Goal: Task Accomplishment & Management: Complete application form

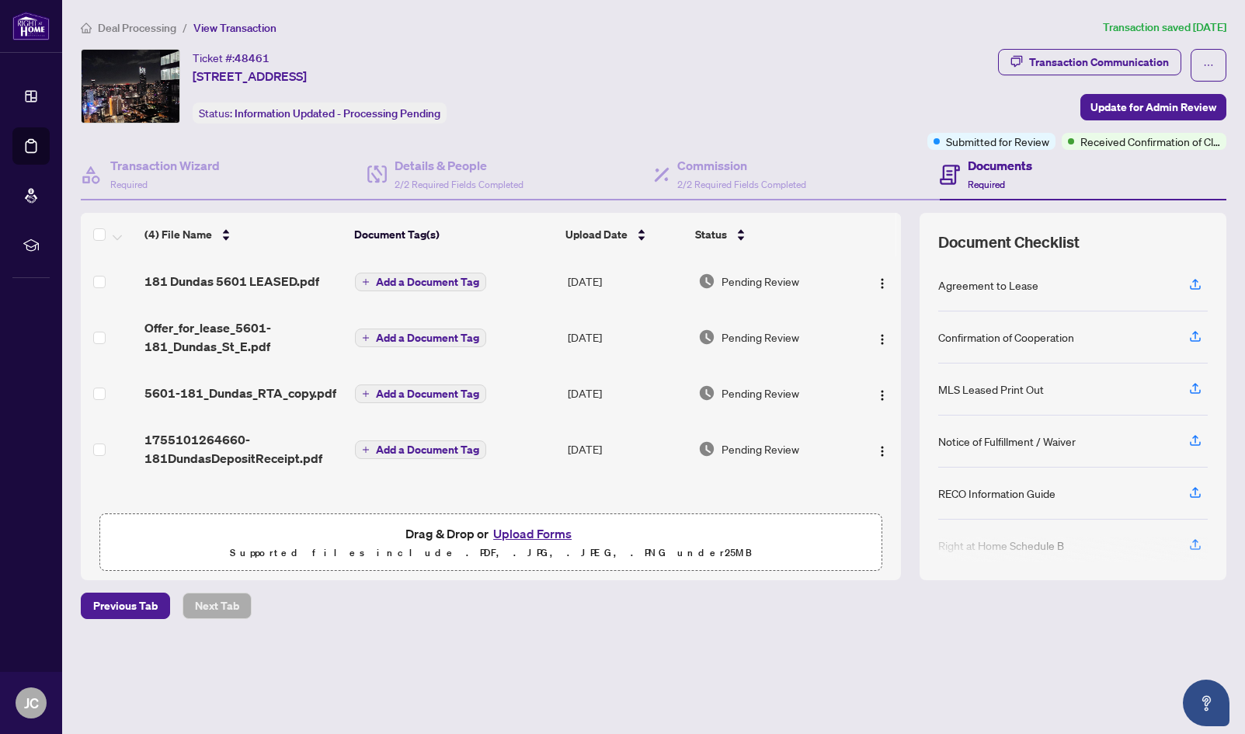
scroll to position [1, 0]
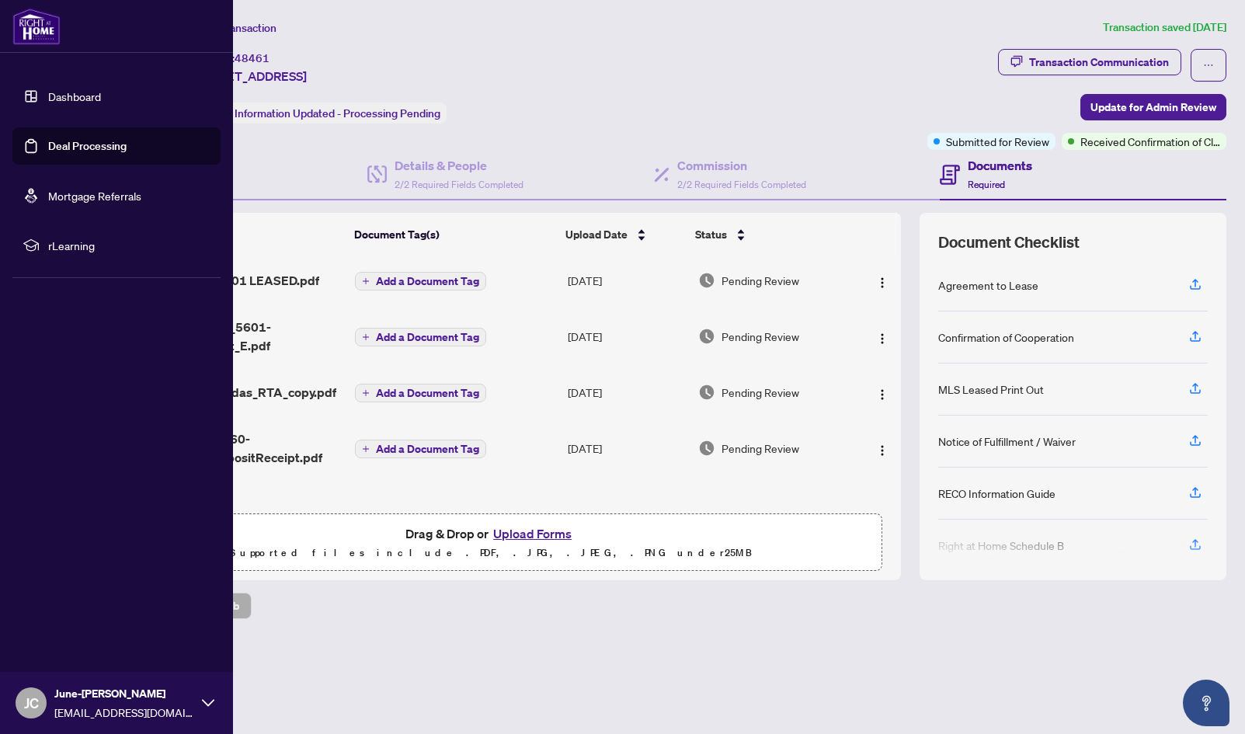
click at [48, 92] on link "Dashboard" at bounding box center [74, 96] width 53 height 14
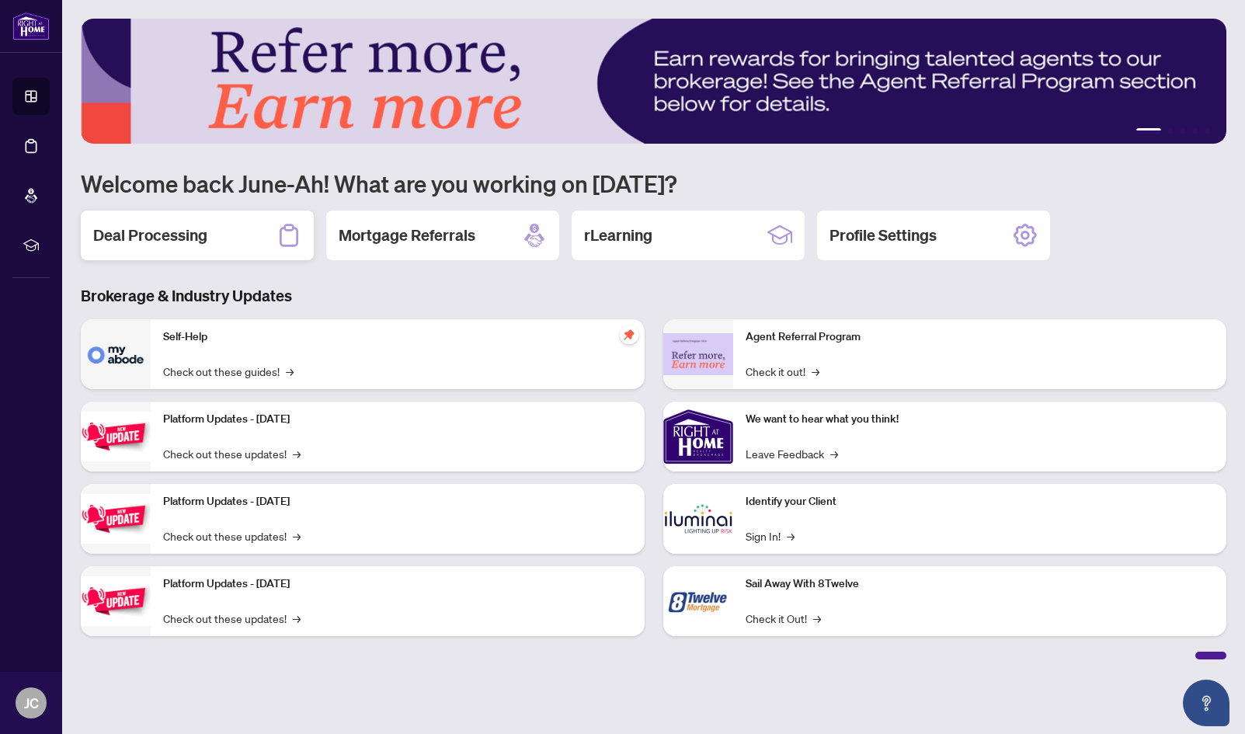
click at [260, 238] on div "Deal Processing" at bounding box center [197, 236] width 233 height 50
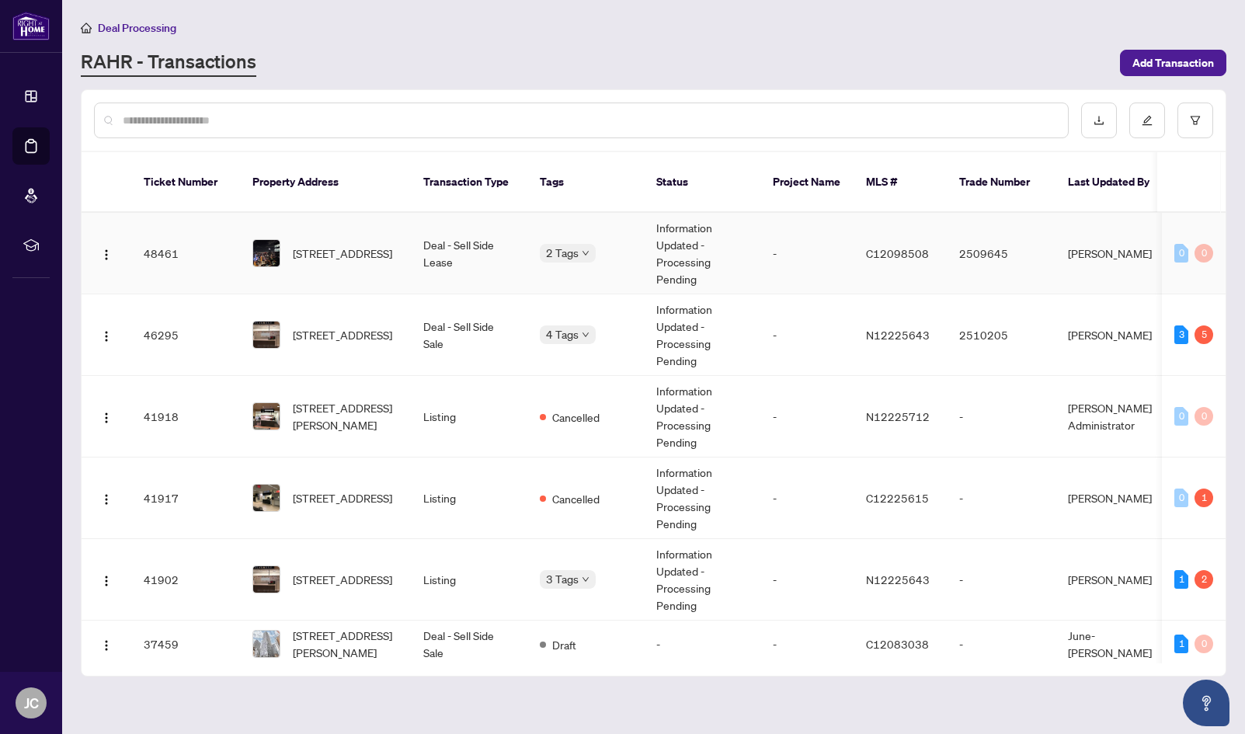
click at [810, 241] on td "-" at bounding box center [807, 254] width 93 height 82
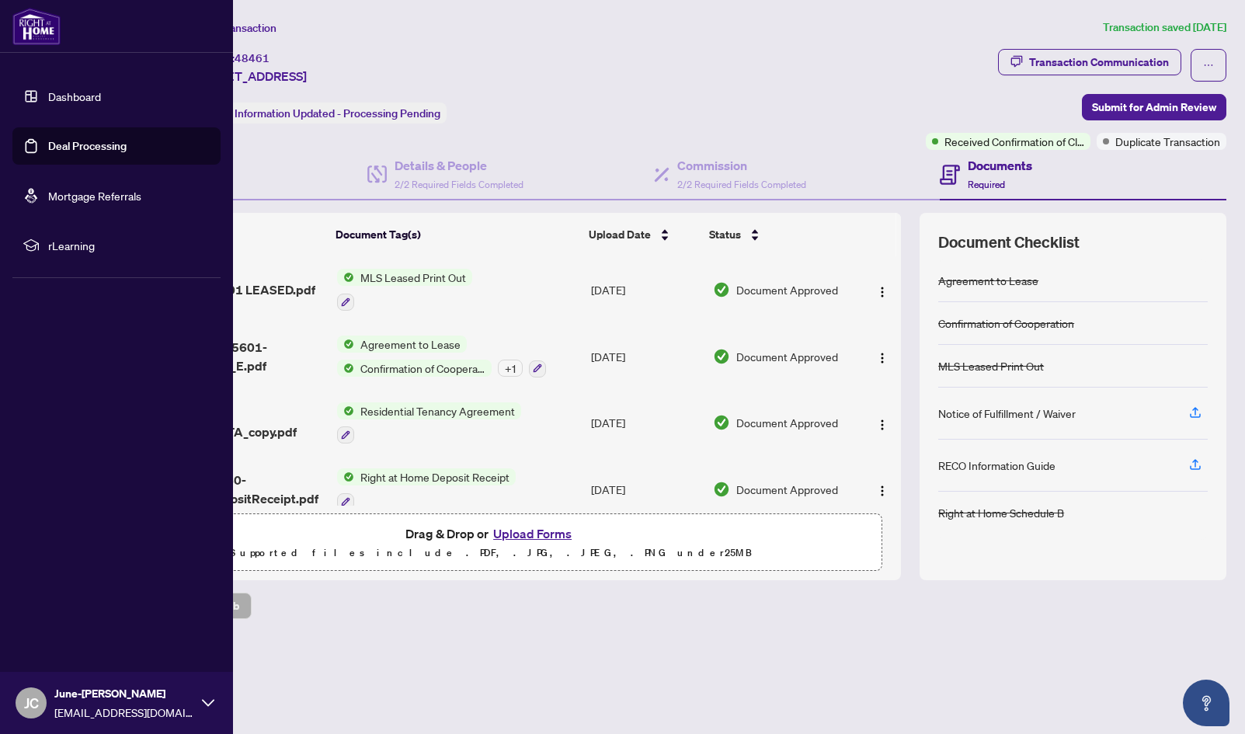
click at [48, 99] on link "Dashboard" at bounding box center [74, 96] width 53 height 14
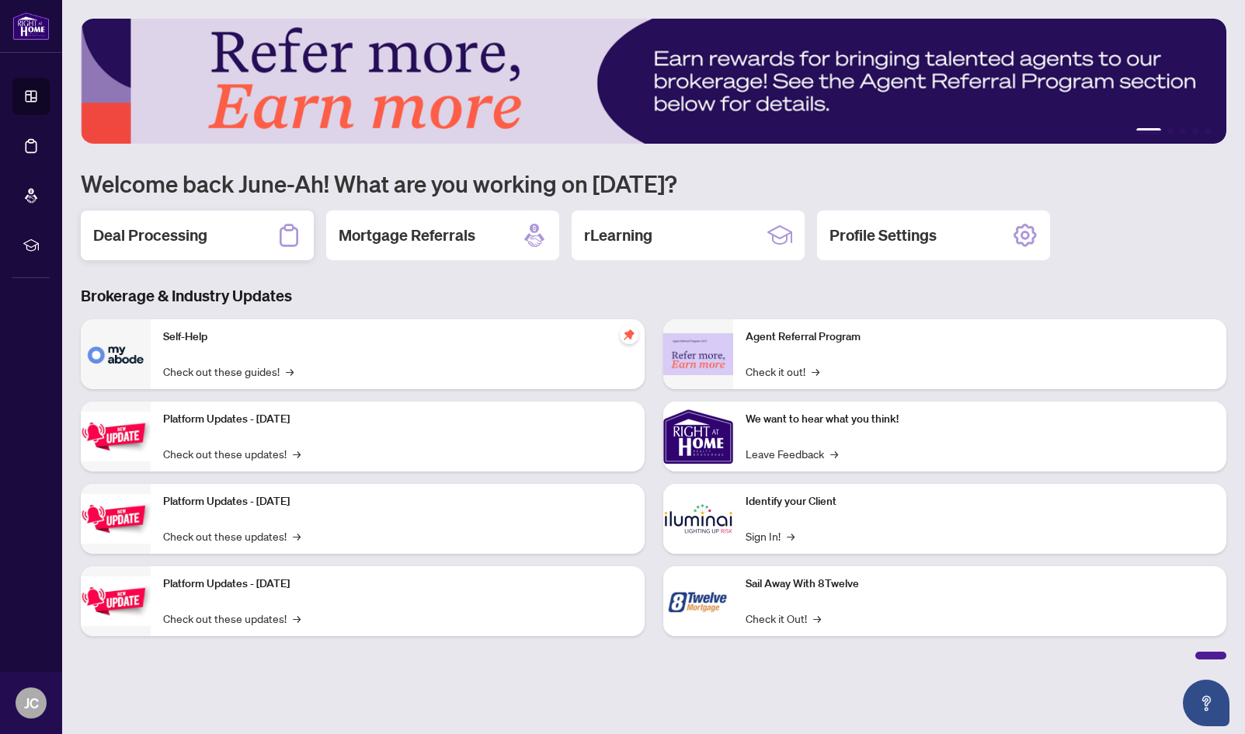
click at [242, 247] on div "Deal Processing" at bounding box center [197, 236] width 233 height 50
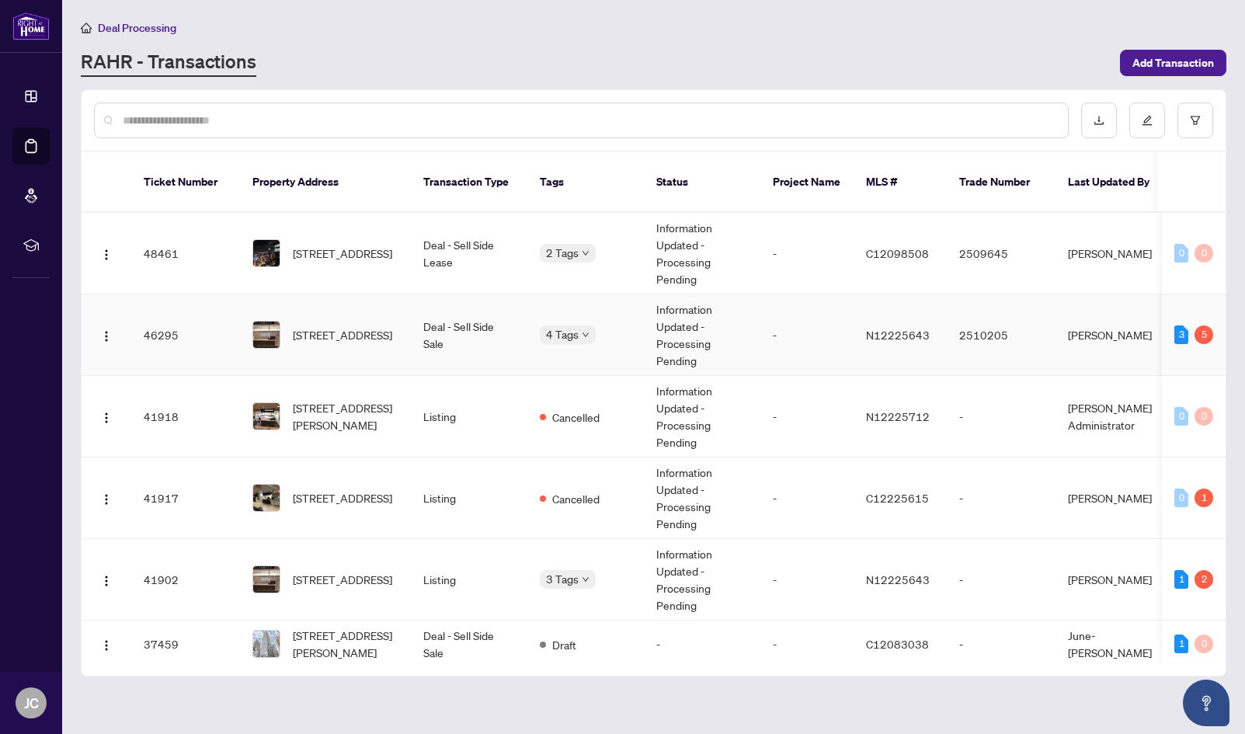
click at [374, 307] on td "10860 Yonge St, Richmond Hill, Ontario L4C 3E4, Canada" at bounding box center [325, 335] width 171 height 82
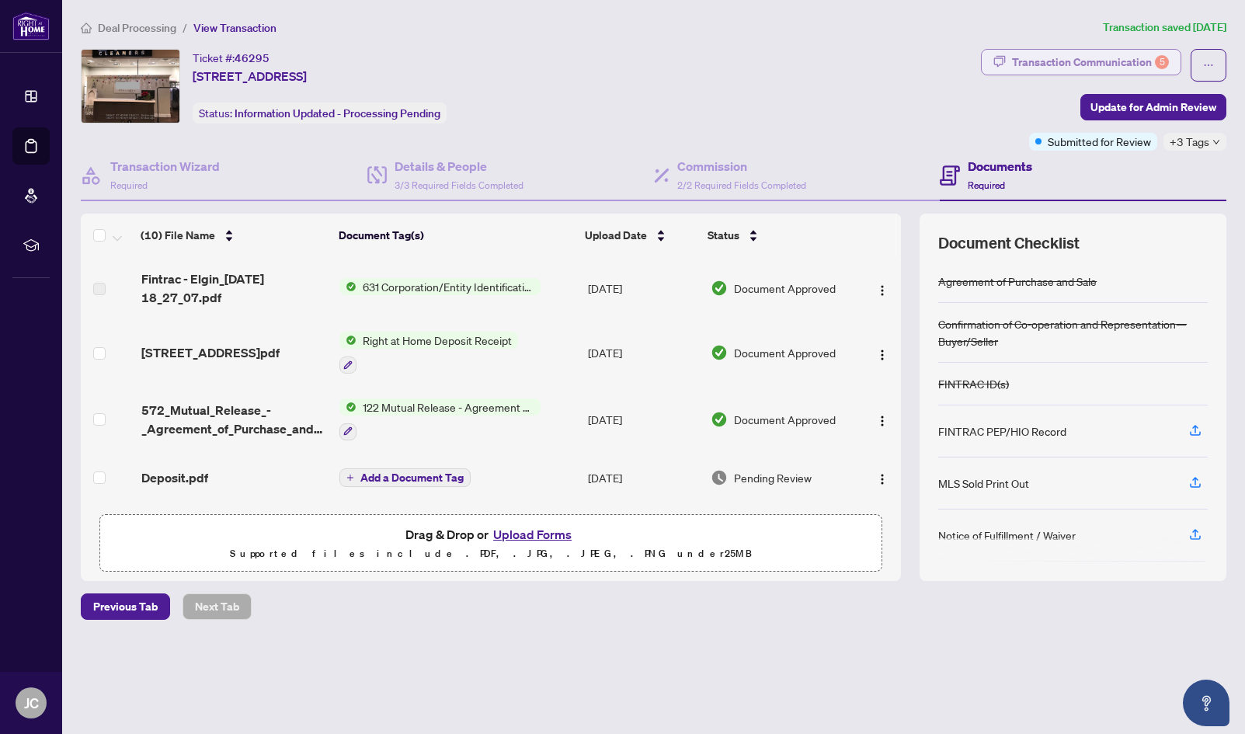
click at [1120, 65] on div "Transaction Communication 5" at bounding box center [1090, 62] width 157 height 25
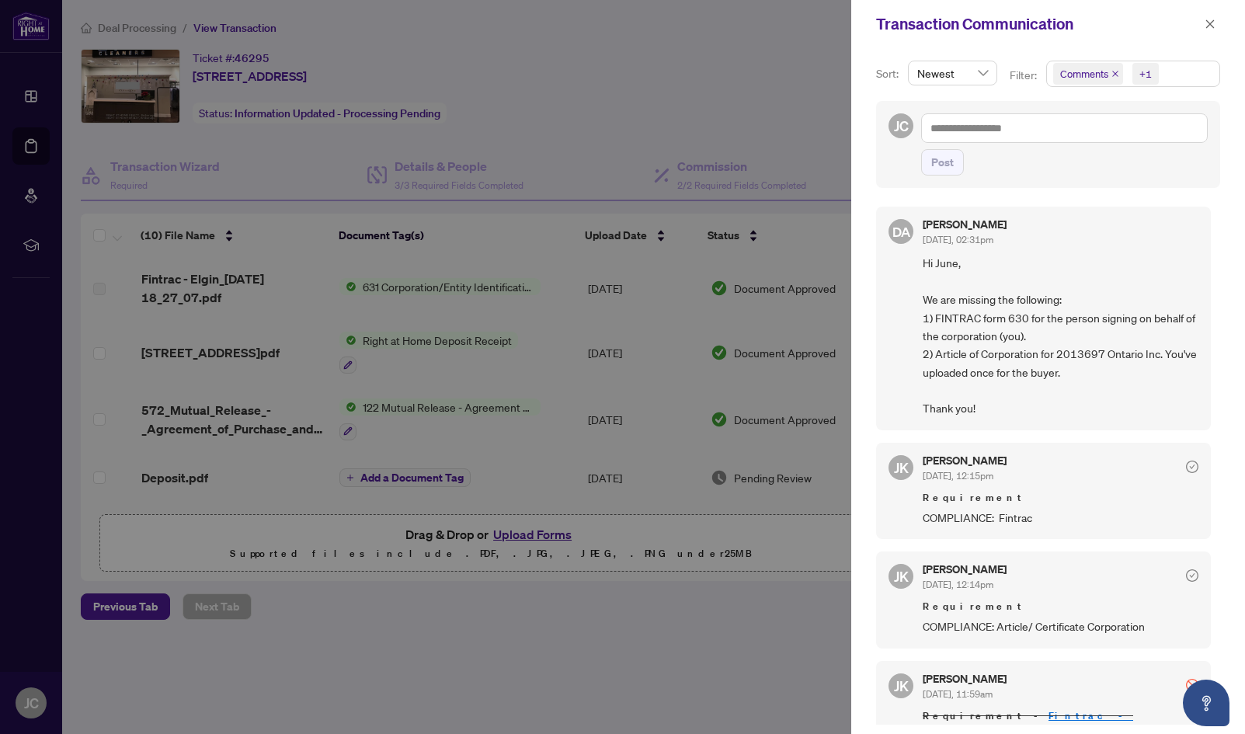
click at [696, 135] on div at bounding box center [622, 367] width 1245 height 734
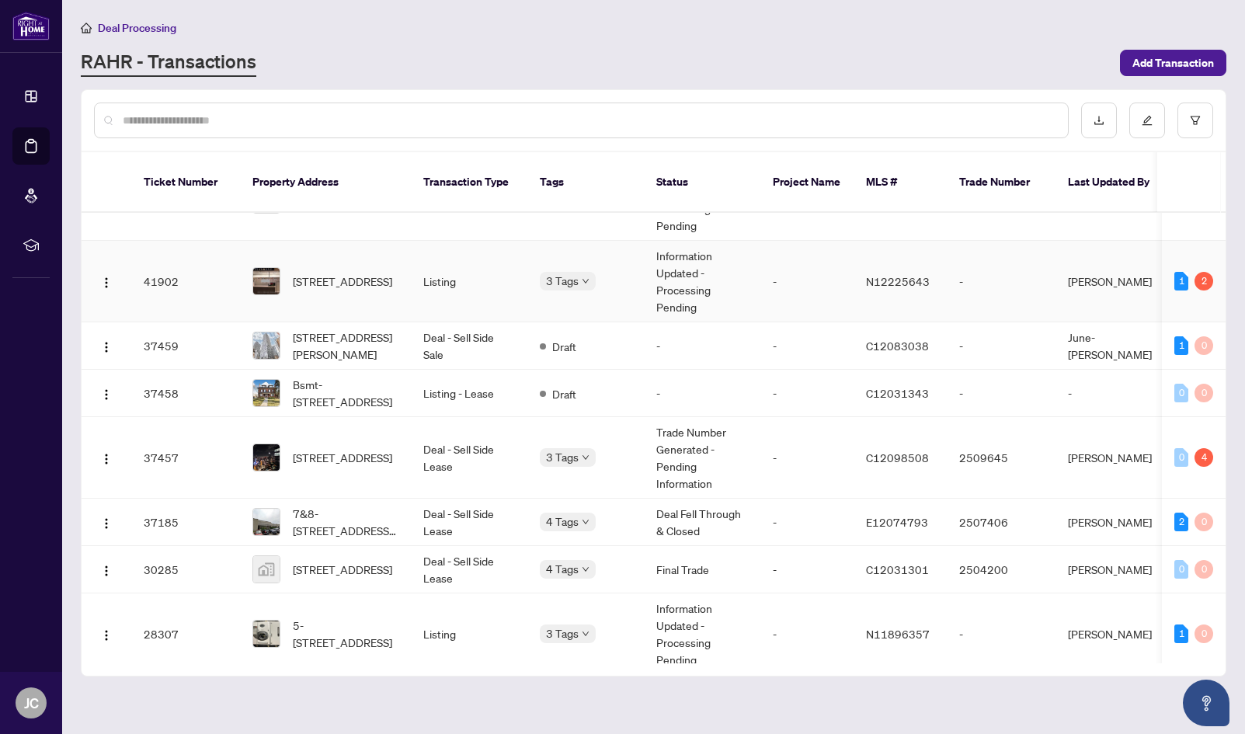
scroll to position [302, 0]
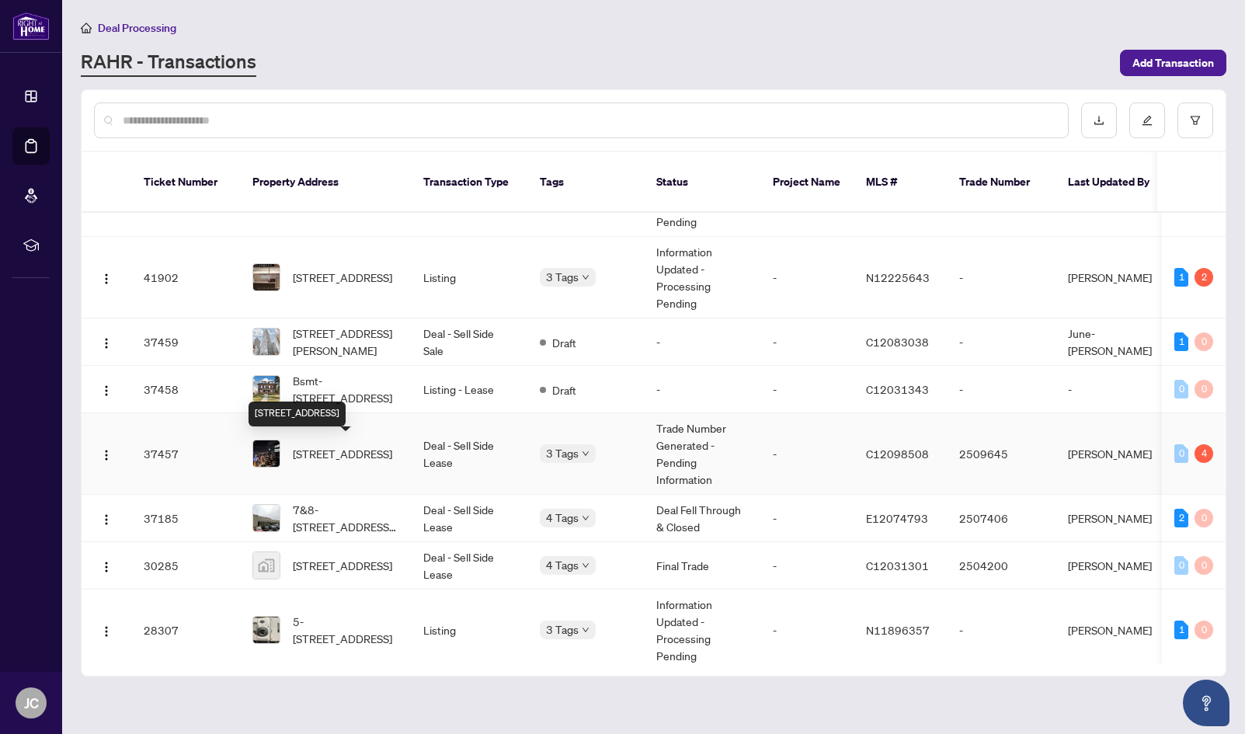
click at [300, 445] on span "[STREET_ADDRESS]" at bounding box center [342, 453] width 99 height 17
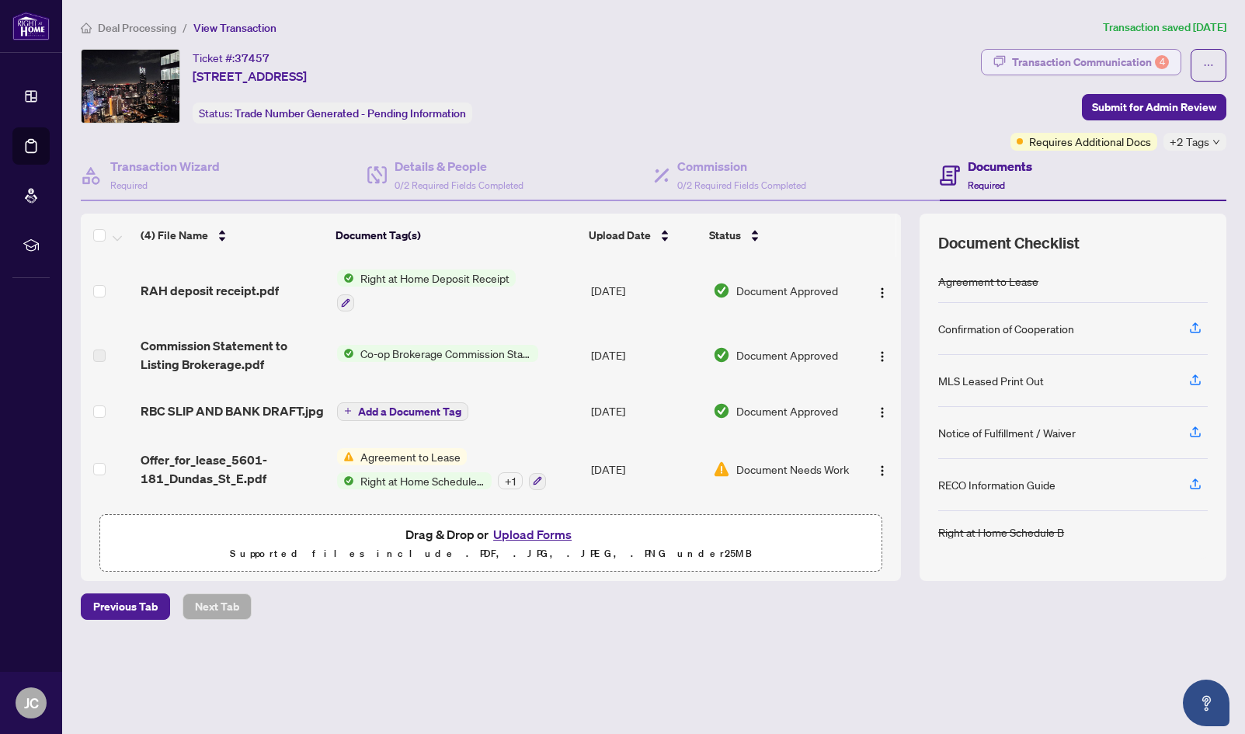
click at [1086, 67] on div "Transaction Communication 4" at bounding box center [1090, 62] width 157 height 25
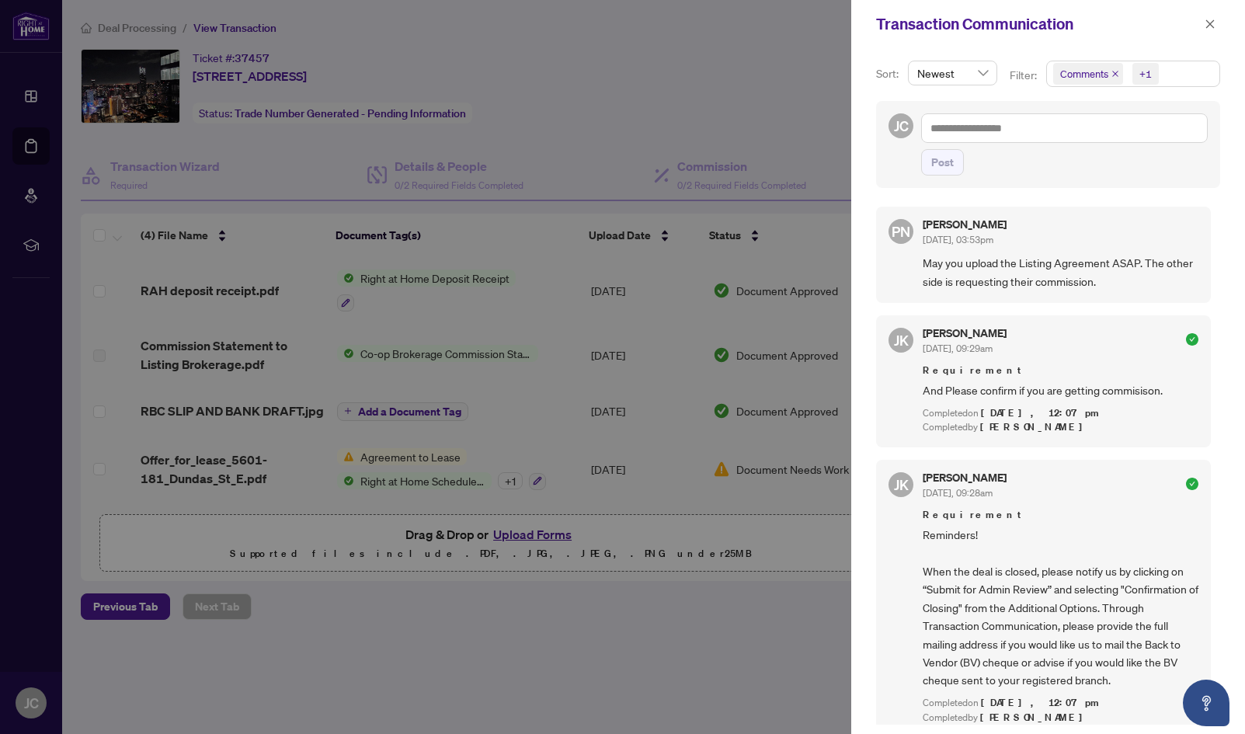
click at [808, 118] on div at bounding box center [622, 367] width 1245 height 734
click at [806, 213] on div at bounding box center [622, 367] width 1245 height 734
click at [1207, 26] on icon "close" at bounding box center [1211, 23] width 9 height 9
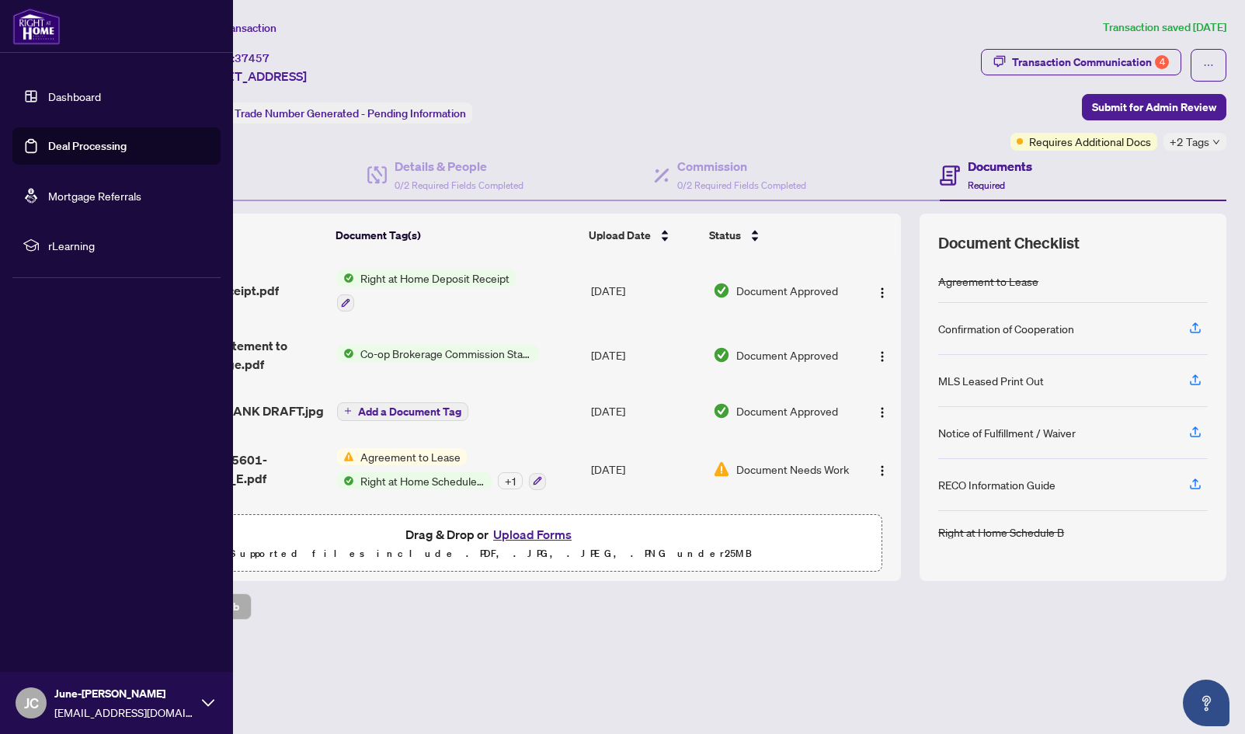
click at [48, 100] on link "Dashboard" at bounding box center [74, 96] width 53 height 14
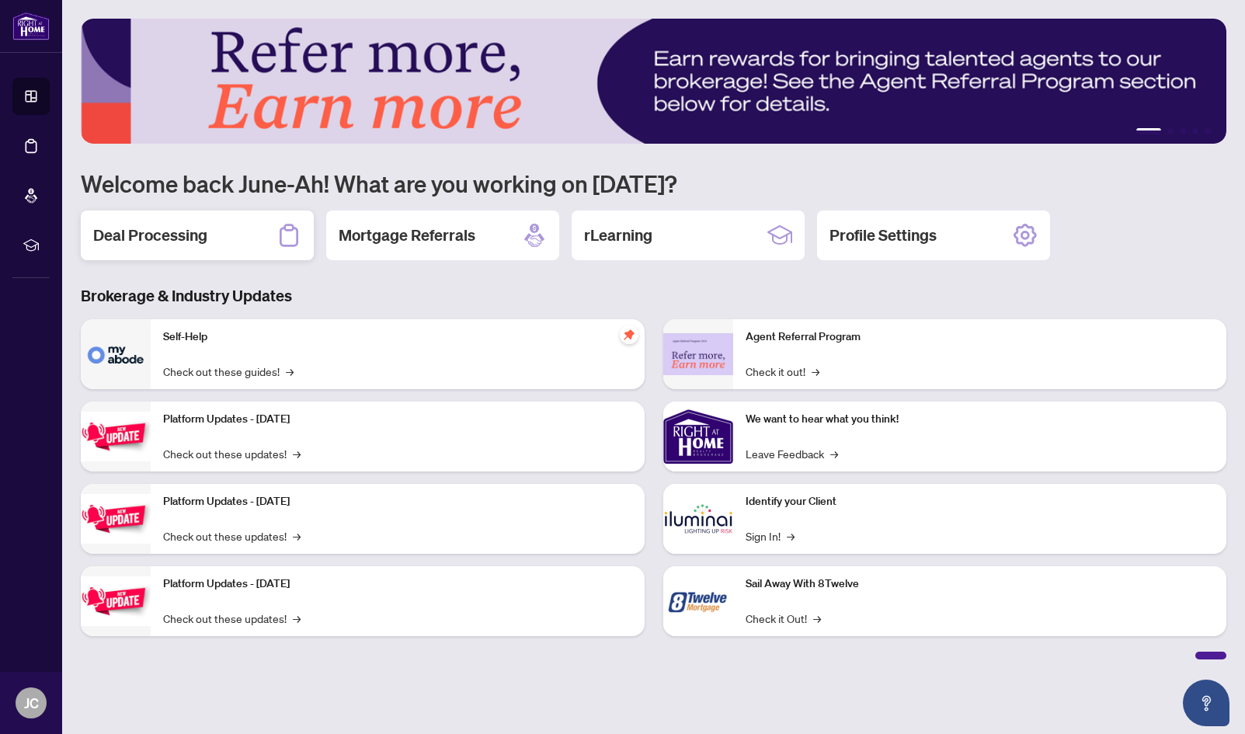
click at [239, 253] on div "Deal Processing" at bounding box center [197, 236] width 233 height 50
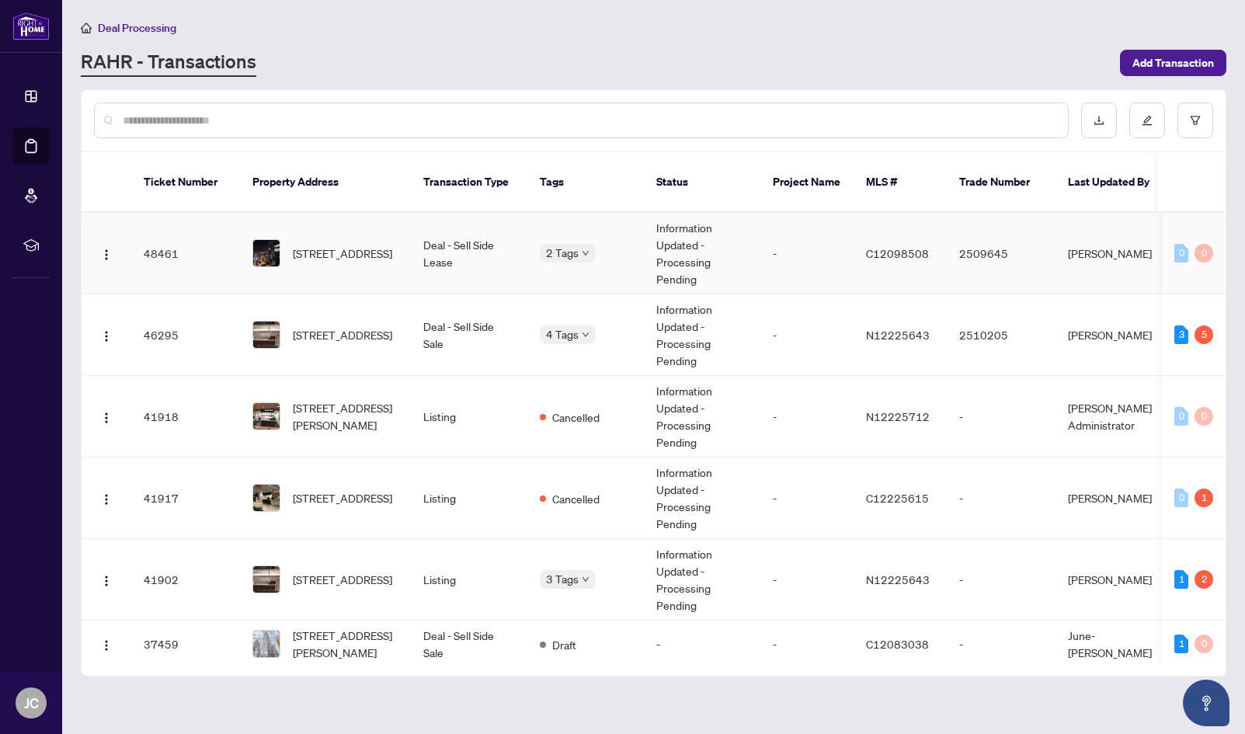
click at [254, 266] on div "[STREET_ADDRESS]" at bounding box center [326, 253] width 146 height 28
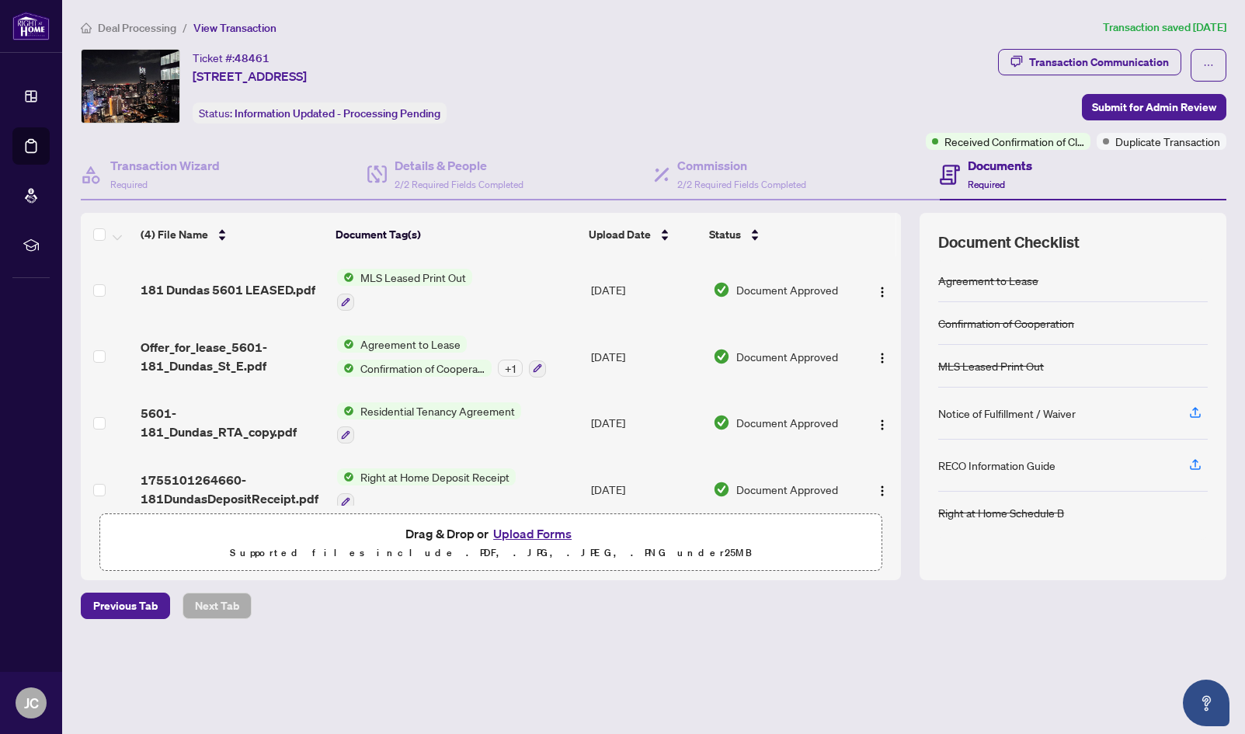
click at [535, 524] on button "Upload Forms" at bounding box center [533, 534] width 88 height 20
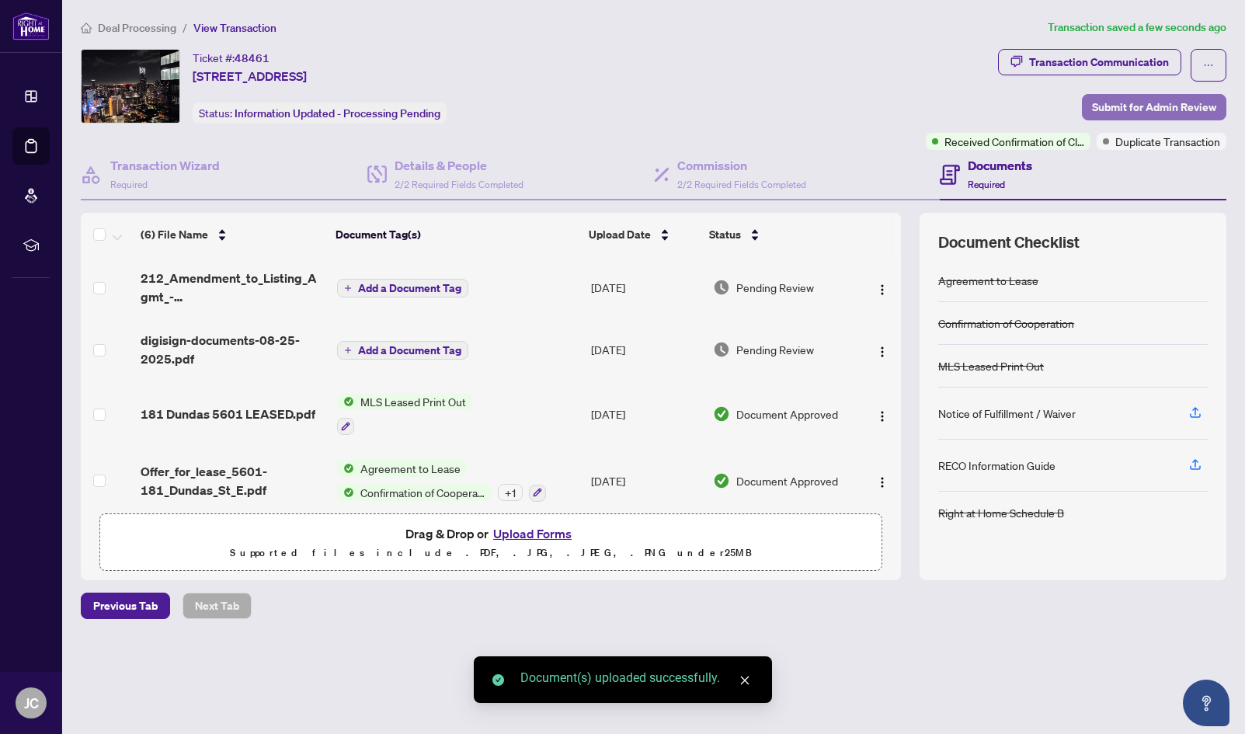
click at [1155, 104] on span "Submit for Admin Review" at bounding box center [1154, 107] width 124 height 25
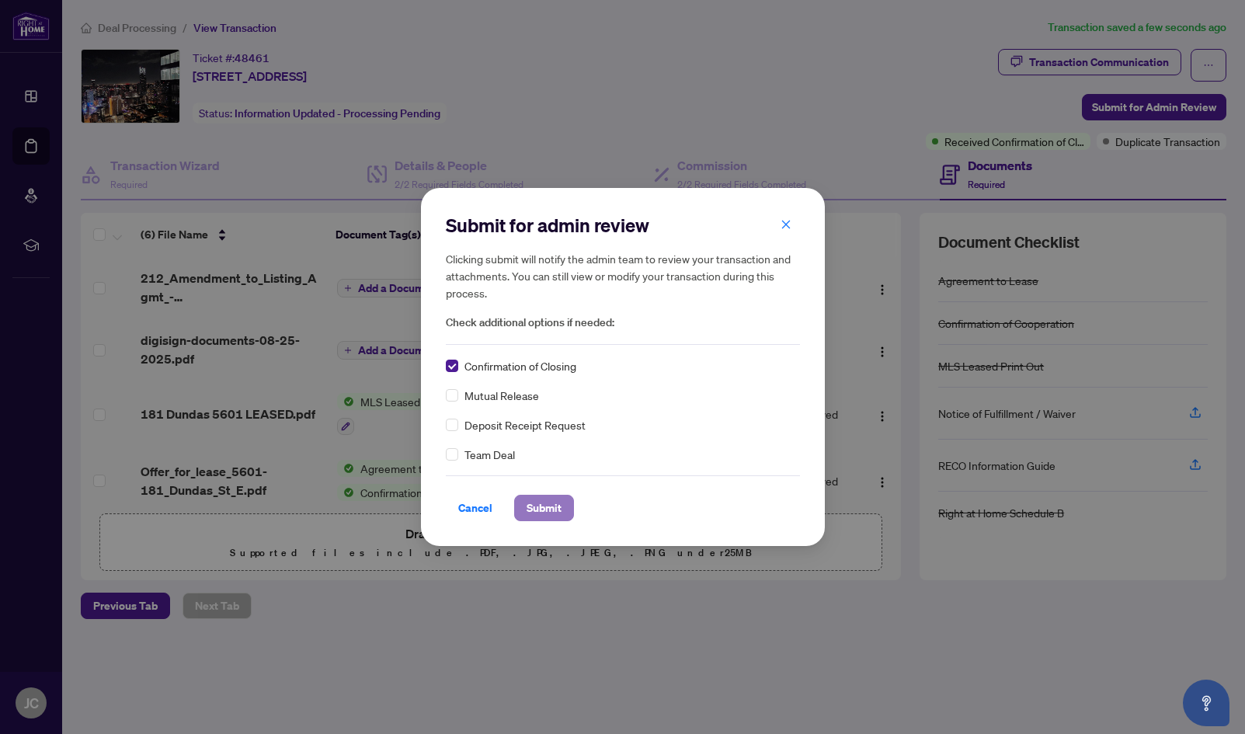
click at [531, 516] on span "Submit" at bounding box center [544, 508] width 35 height 25
